Goal: Information Seeking & Learning: Learn about a topic

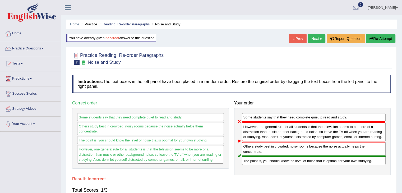
click at [311, 38] on link "Next »" at bounding box center [316, 38] width 17 height 9
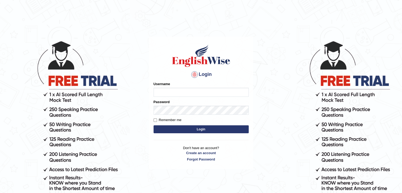
type input "sanjayagrahari_parramatta"
click at [181, 127] on button "Login" at bounding box center [200, 129] width 95 height 8
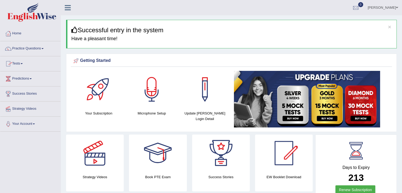
click at [40, 47] on link "Practice Questions" at bounding box center [30, 47] width 60 height 13
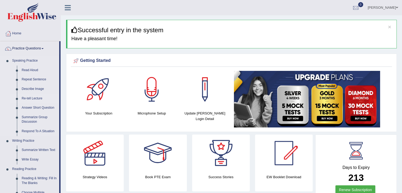
click at [30, 95] on link "Re-tell Lecture" at bounding box center [39, 99] width 40 height 10
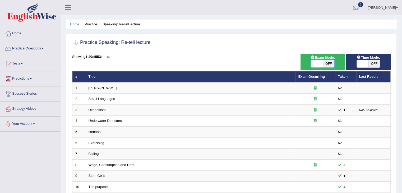
click at [318, 62] on span at bounding box center [317, 63] width 12 height 7
checkbox input "true"
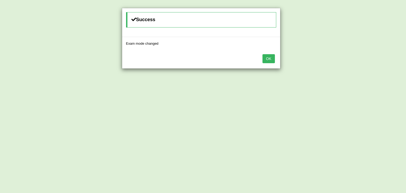
click at [271, 57] on button "OK" at bounding box center [268, 58] width 12 height 9
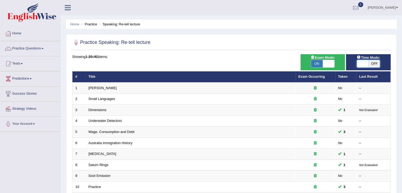
click at [361, 62] on span at bounding box center [363, 63] width 12 height 7
checkbox input "true"
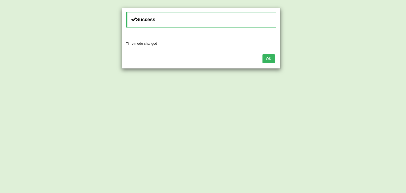
click at [271, 58] on button "OK" at bounding box center [268, 58] width 12 height 9
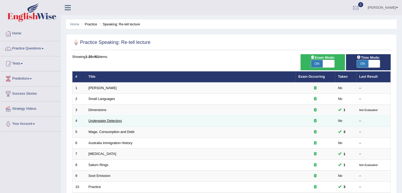
click at [99, 121] on link "Underwater Detectors" at bounding box center [104, 121] width 33 height 4
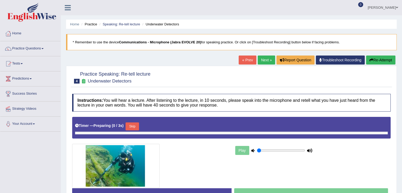
type input "0.8"
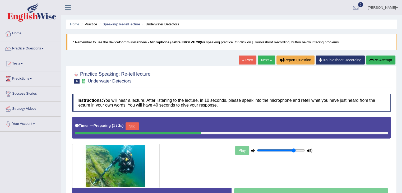
click at [138, 128] on button "Skip" at bounding box center [131, 126] width 13 height 8
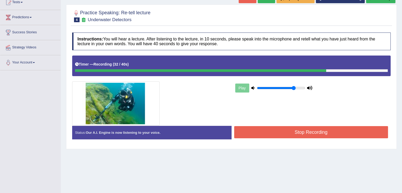
scroll to position [63, 0]
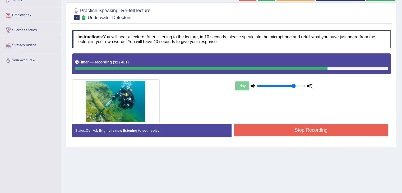
click at [290, 124] on div "Start Answering" at bounding box center [310, 124] width 159 height 0
click at [294, 131] on button "Stop Recording" at bounding box center [311, 130] width 154 height 12
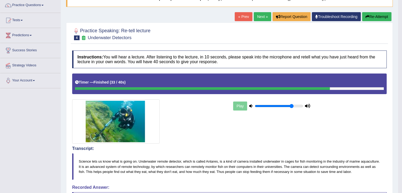
scroll to position [0, 0]
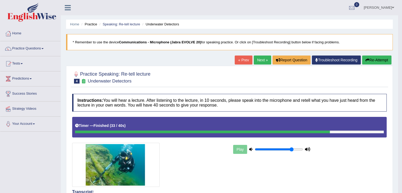
click at [377, 57] on button "Re-Attempt" at bounding box center [376, 59] width 29 height 9
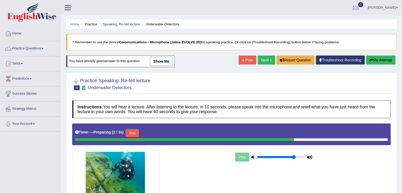
click at [134, 129] on button "Skip" at bounding box center [131, 133] width 13 height 8
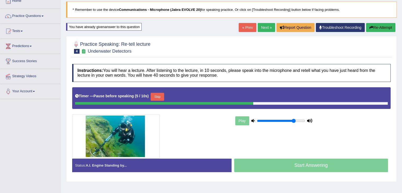
scroll to position [38, 0]
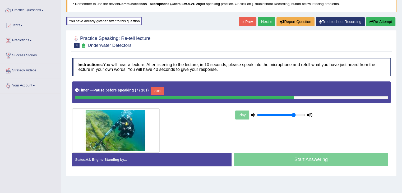
click at [159, 90] on button "Skip" at bounding box center [157, 91] width 13 height 8
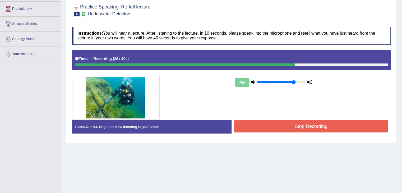
scroll to position [85, 0]
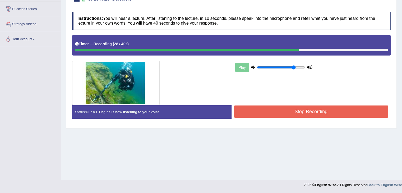
click at [304, 109] on button "Stop Recording" at bounding box center [311, 111] width 154 height 12
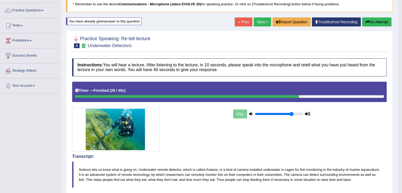
scroll to position [37, 0]
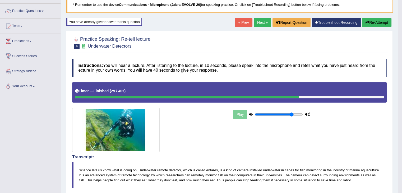
click at [256, 20] on link "Next »" at bounding box center [262, 22] width 17 height 9
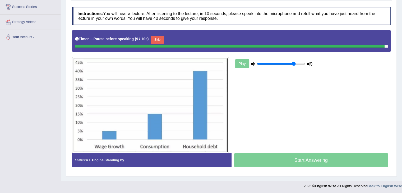
scroll to position [86, 0]
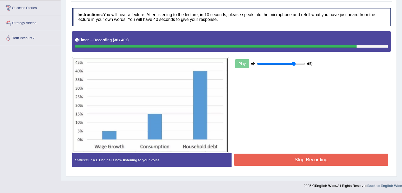
click at [308, 156] on button "Stop Recording" at bounding box center [311, 159] width 154 height 12
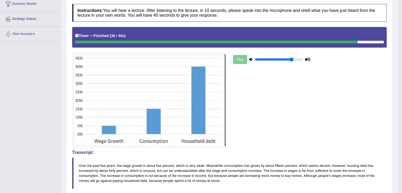
scroll to position [0, 0]
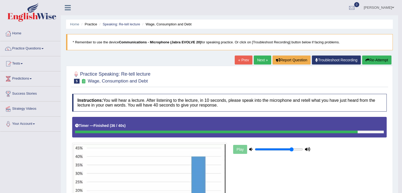
click at [256, 60] on link "Next »" at bounding box center [262, 59] width 17 height 9
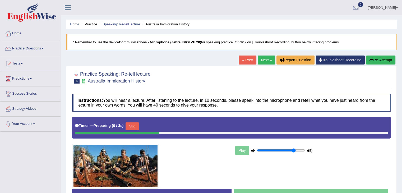
click at [129, 126] on button "Skip" at bounding box center [131, 126] width 13 height 8
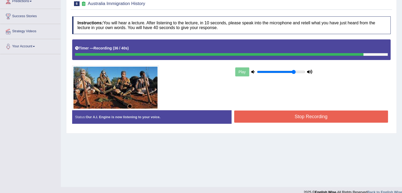
scroll to position [78, 0]
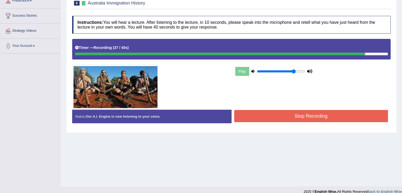
click at [306, 114] on button "Stop Recording" at bounding box center [311, 116] width 154 height 12
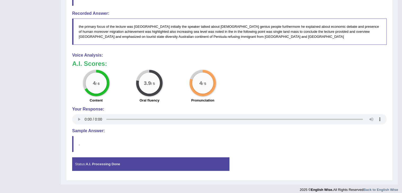
scroll to position [257, 0]
